Goal: Information Seeking & Learning: Learn about a topic

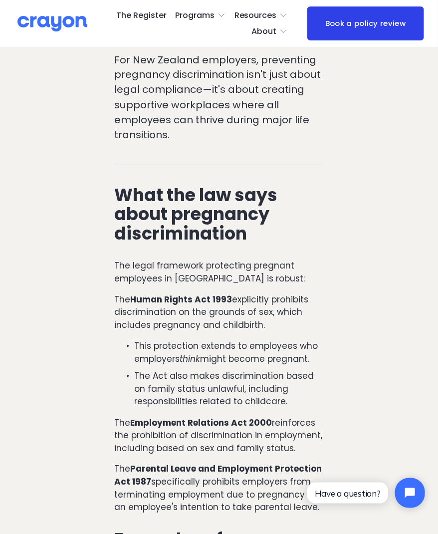
scroll to position [491, 0]
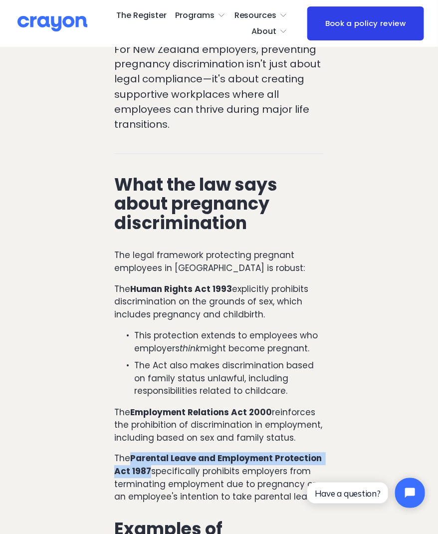
drag, startPoint x: 150, startPoint y: 415, endPoint x: 132, endPoint y: 401, distance: 22.8
click at [132, 453] on p "The Parental Leave and Employment Protection Act 1987 specifically prohibits em…" at bounding box center [219, 478] width 210 height 51
copy strong "Parental Leave and Employment Protection Act 1987"
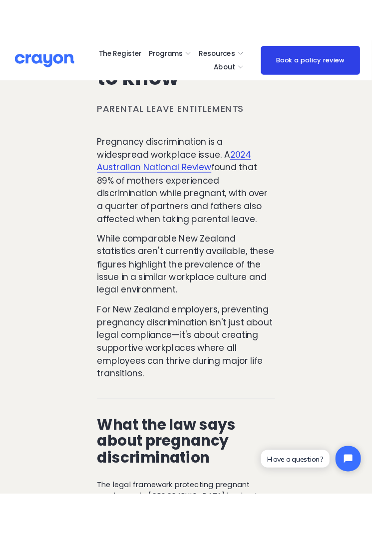
scroll to position [222, 0]
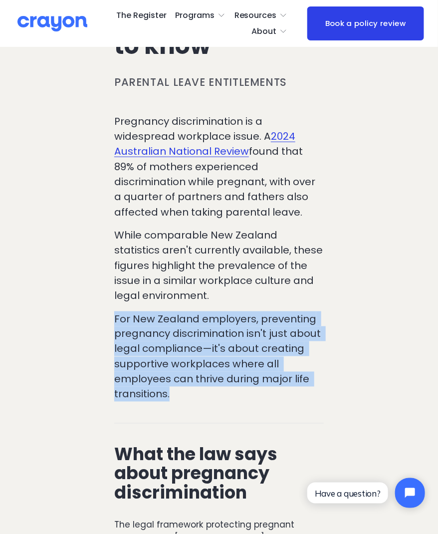
drag, startPoint x: 175, startPoint y: 343, endPoint x: 112, endPoint y: 265, distance: 100.7
click at [112, 265] on div "Pregnancy discrimination is a widespread workplace issue. A 2024 Australian Nat…" at bounding box center [219, 262] width 227 height 297
copy p "For New Zealand employers, preventing pregnancy discrimination isn't just about…"
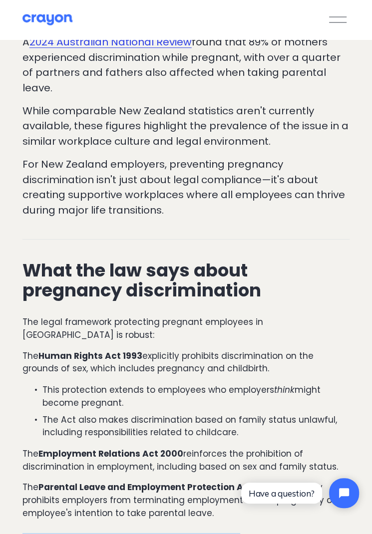
drag, startPoint x: 0, startPoint y: 533, endPoint x: -2, endPoint y: 508, distance: 25.1
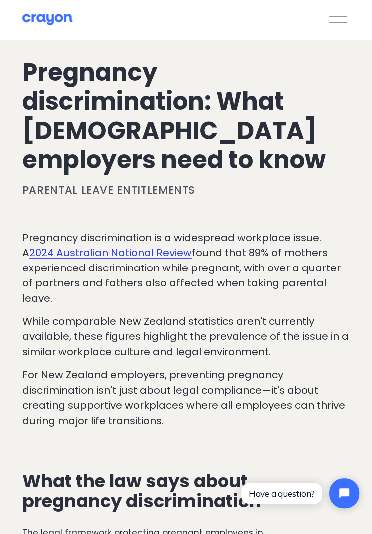
scroll to position [0, 0]
